Goal: Transaction & Acquisition: Purchase product/service

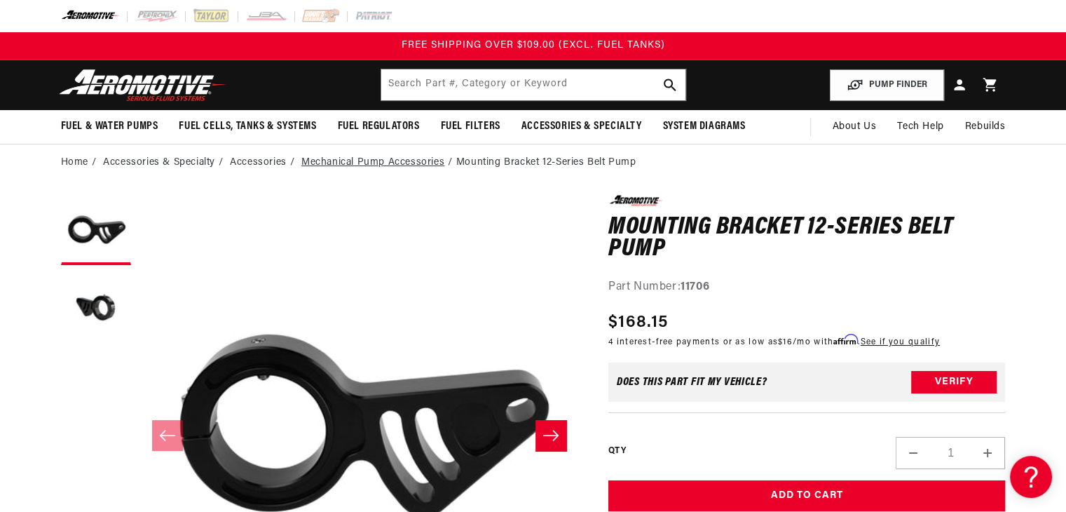
click at [424, 164] on link "Mechanical Pump Accessories" at bounding box center [372, 162] width 143 height 15
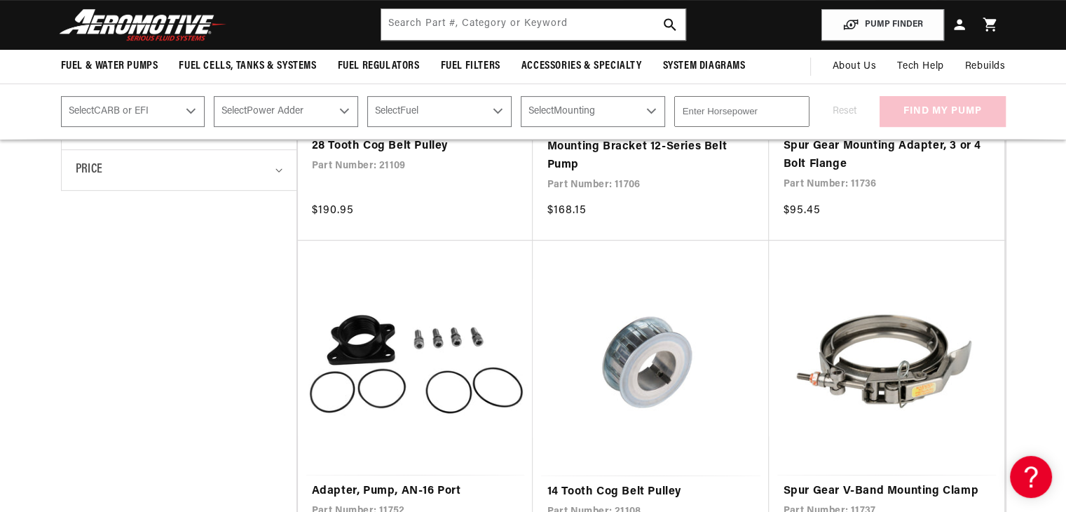
scroll to position [330, 0]
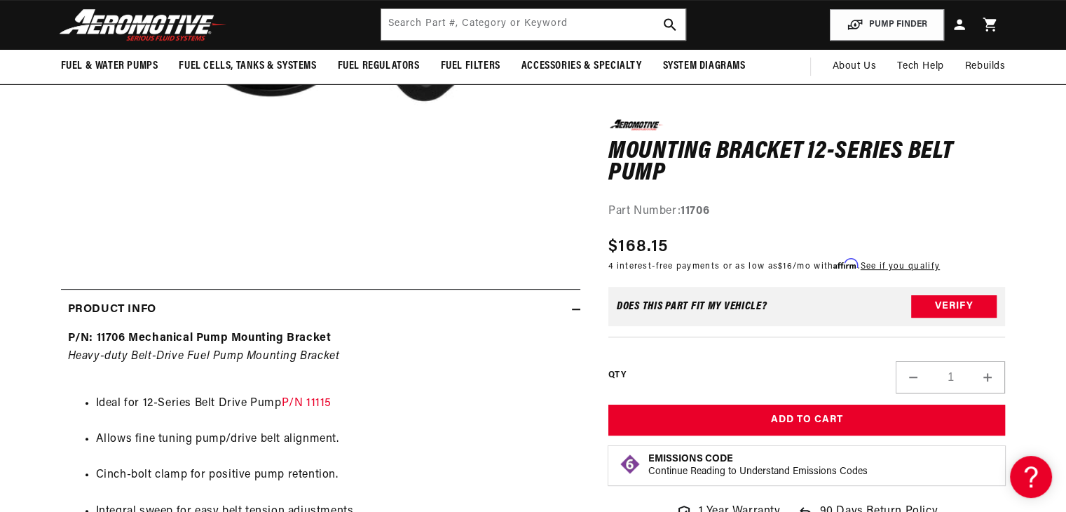
scroll to position [414, 0]
click at [318, 398] on link "P/N 11115" at bounding box center [307, 403] width 50 height 11
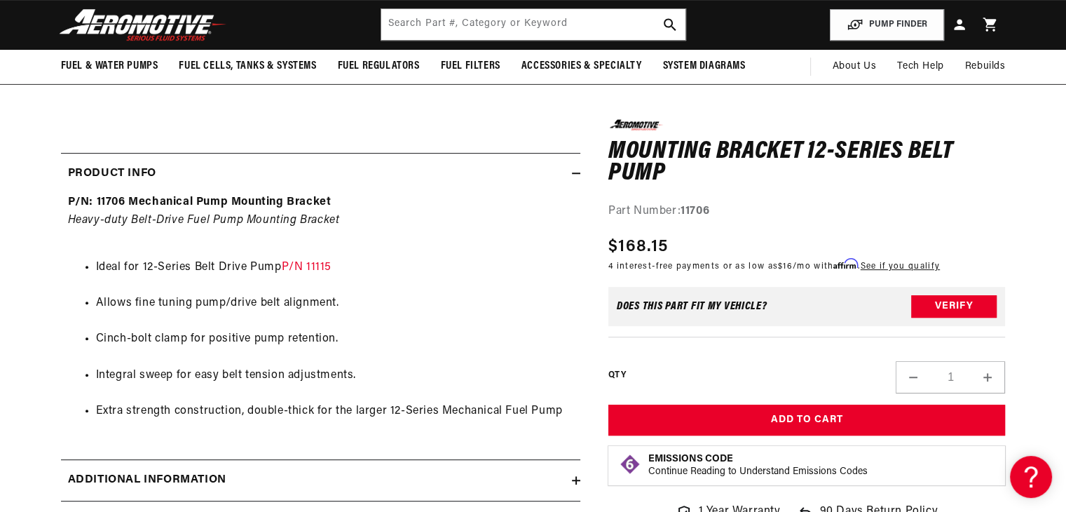
scroll to position [550, 0]
